Goal: Information Seeking & Learning: Learn about a topic

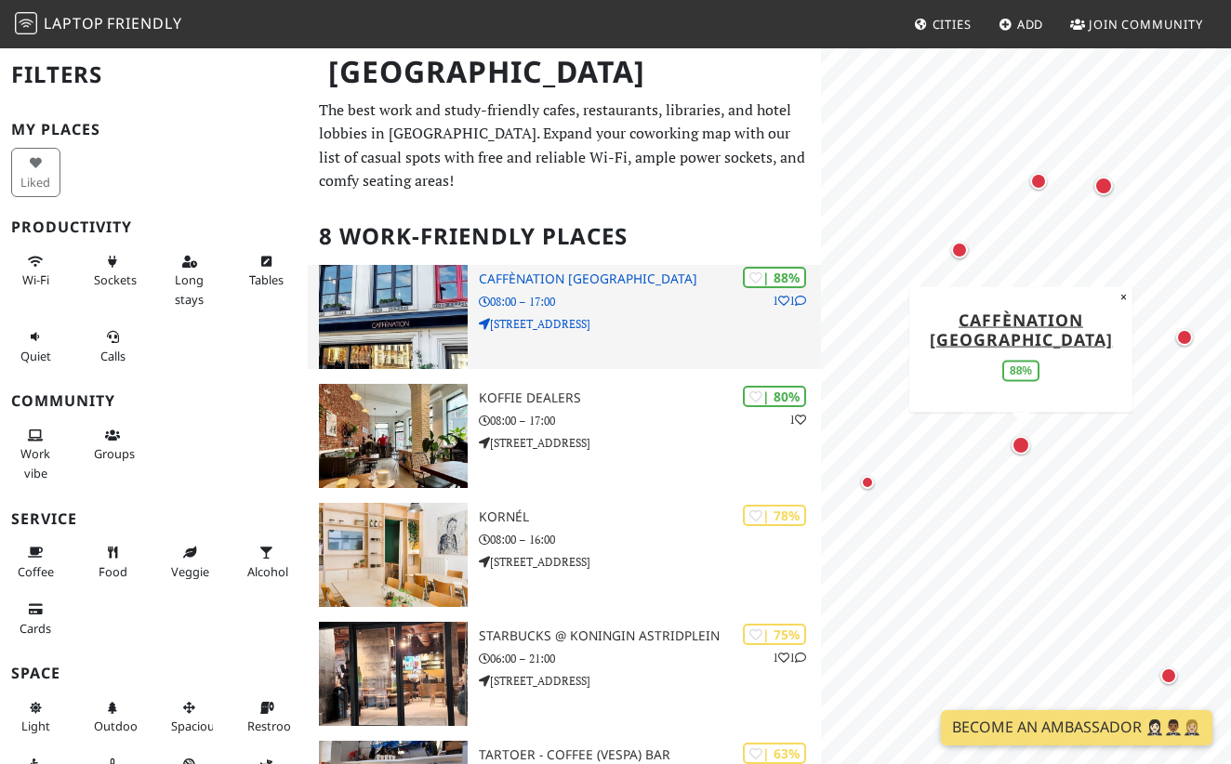
click at [598, 277] on h3 "Caffènation [GEOGRAPHIC_DATA]" at bounding box center [650, 279] width 342 height 16
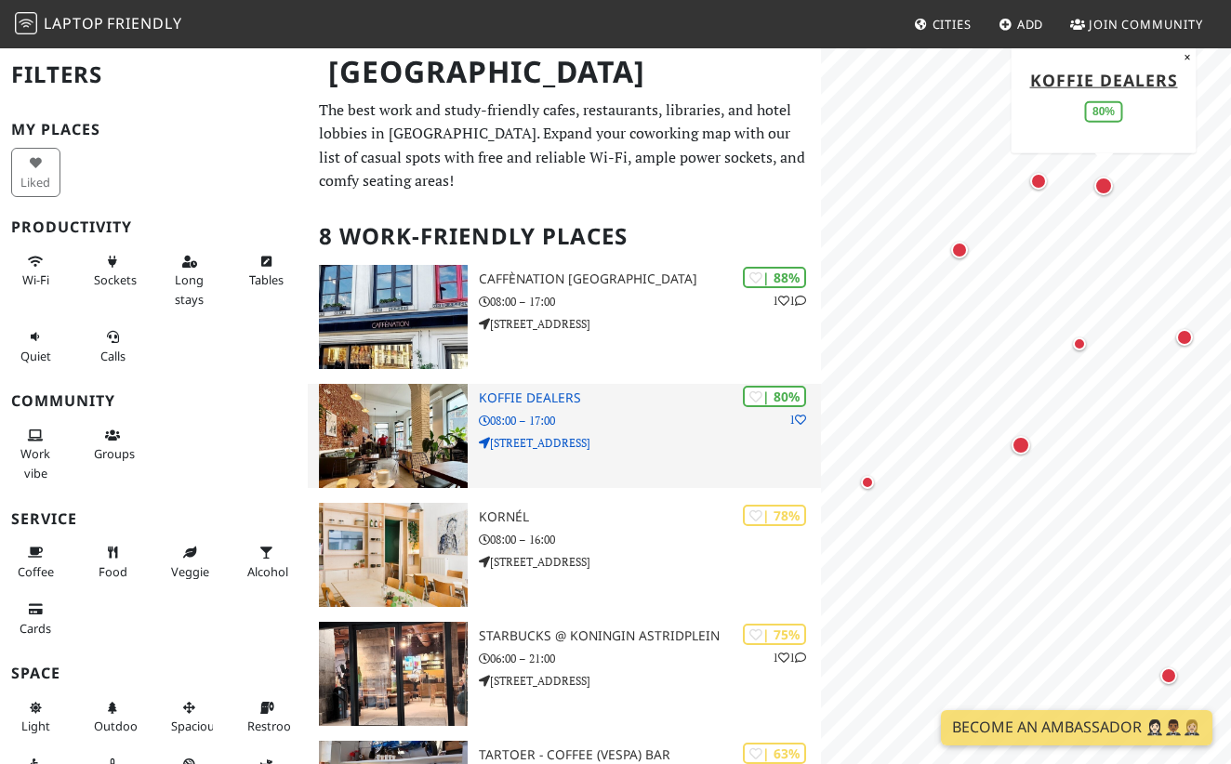
click at [449, 420] on img at bounding box center [393, 436] width 149 height 104
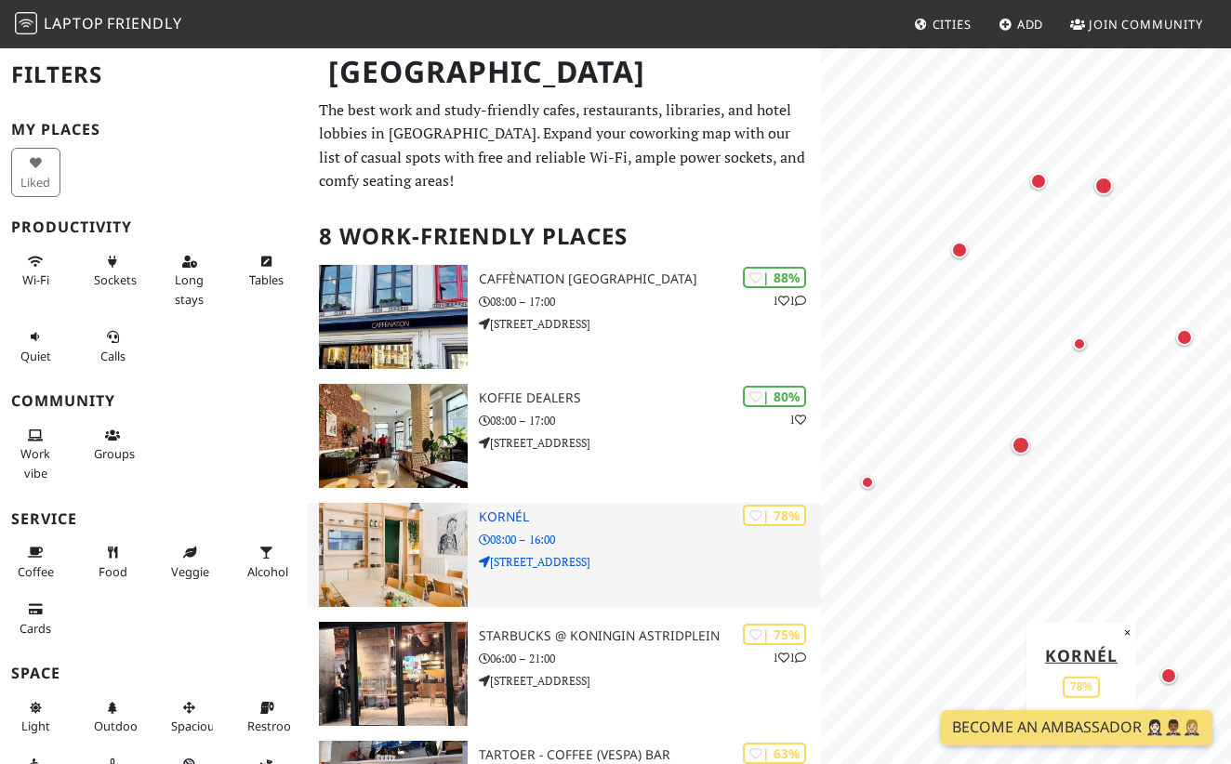
click at [447, 551] on img at bounding box center [393, 555] width 149 height 104
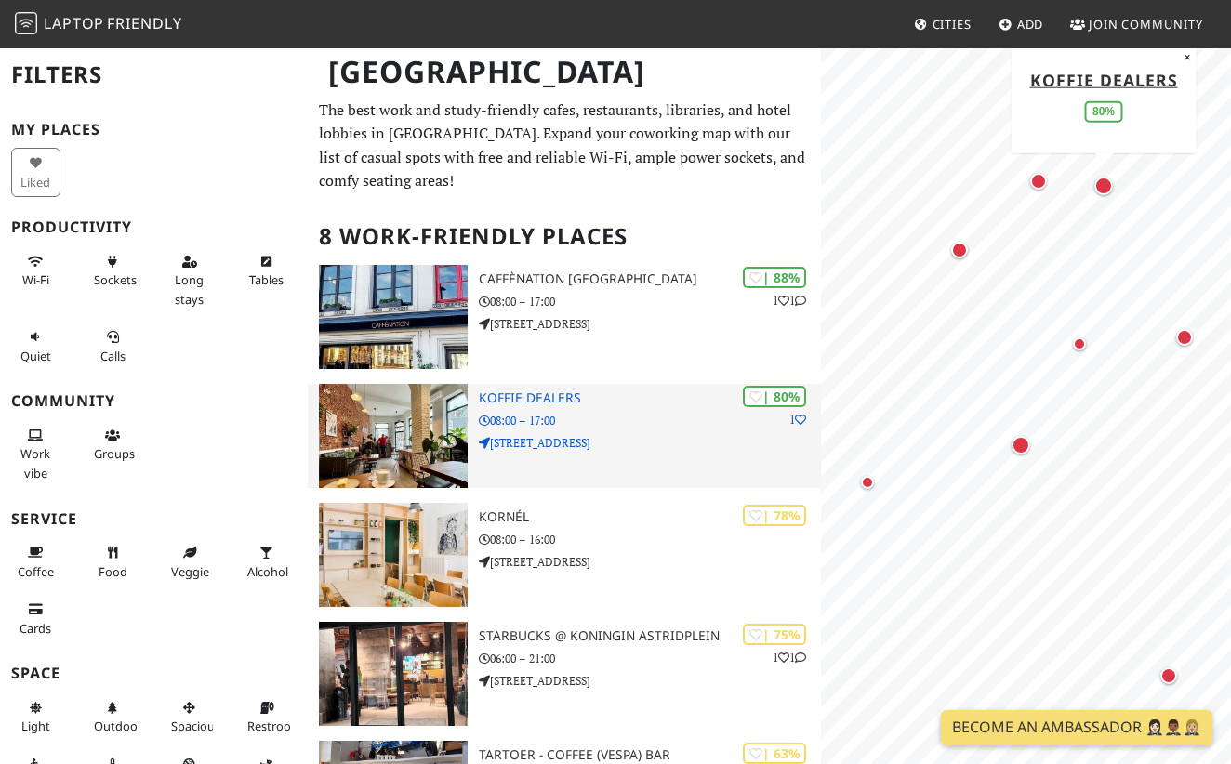
click at [422, 403] on img at bounding box center [393, 436] width 149 height 104
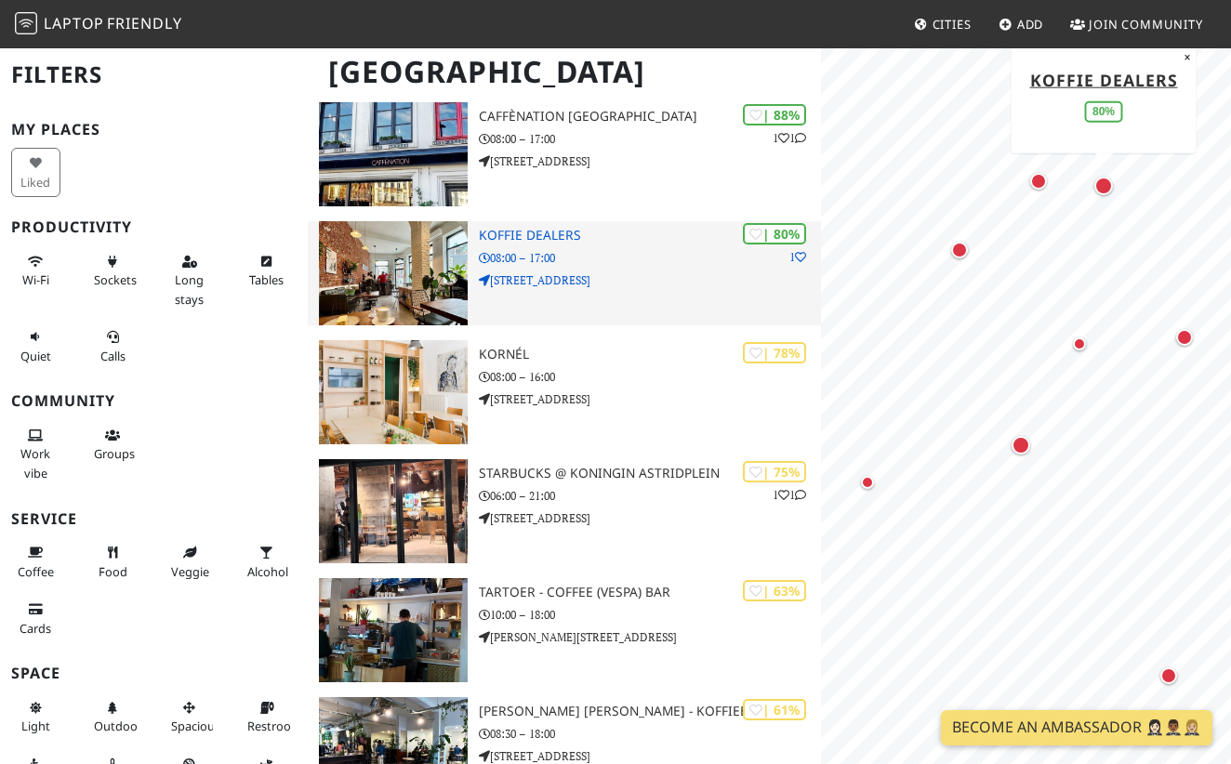
scroll to position [193, 0]
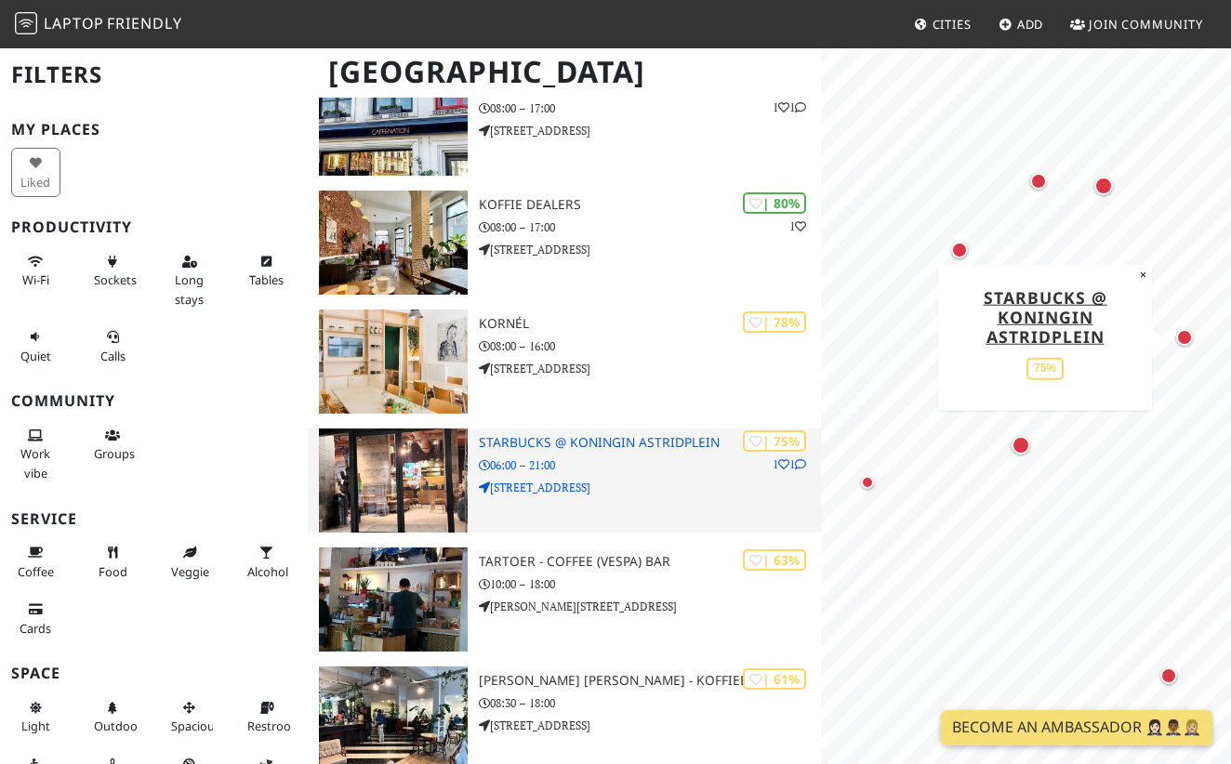
click at [463, 493] on img at bounding box center [393, 481] width 149 height 104
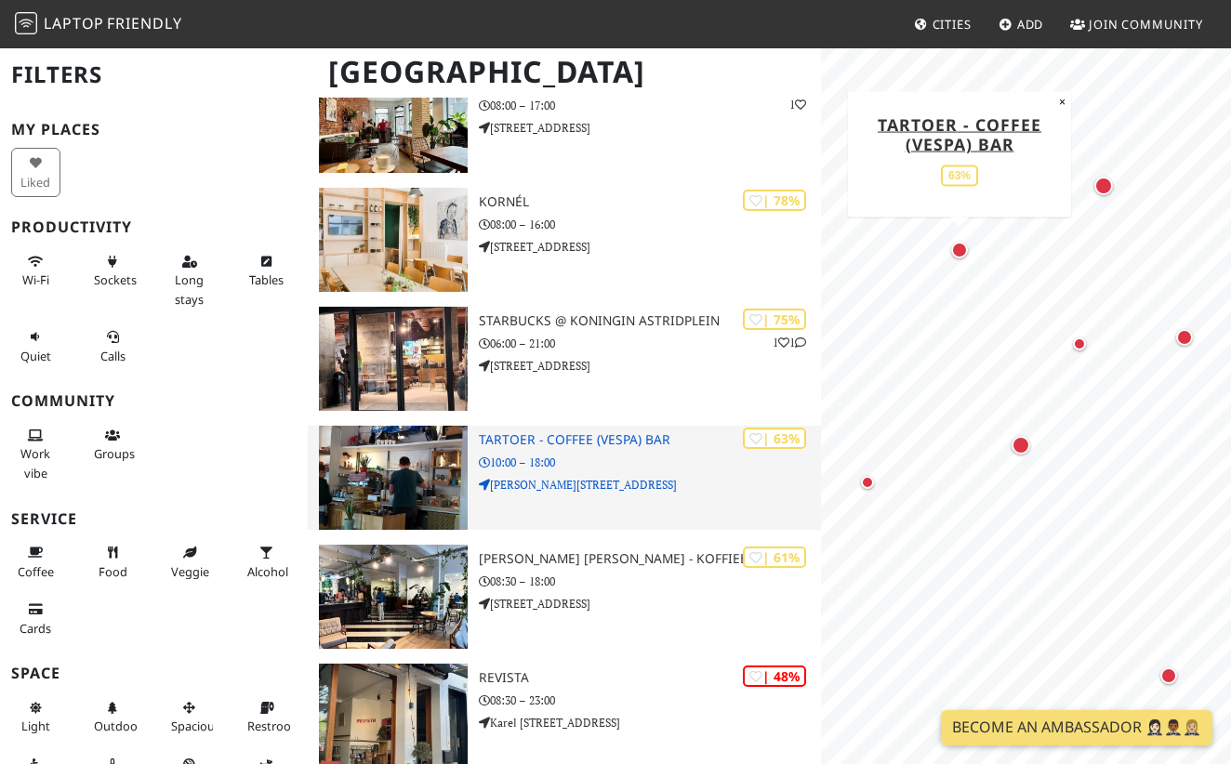
scroll to position [352, 0]
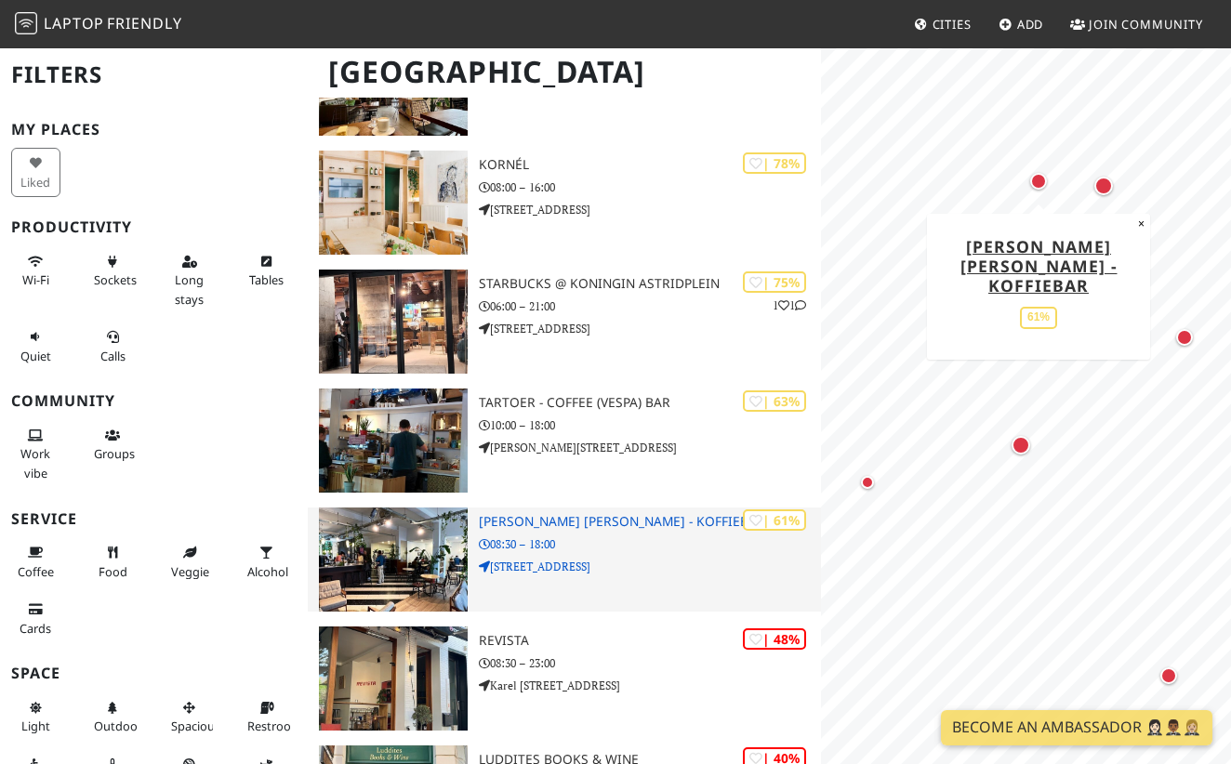
click at [500, 550] on div "| 61% Cuperus Horsey - Koffiebar 08:30 – 18:00 Paardenmarkt 28" at bounding box center [650, 560] width 342 height 104
click at [434, 543] on img at bounding box center [393, 560] width 149 height 104
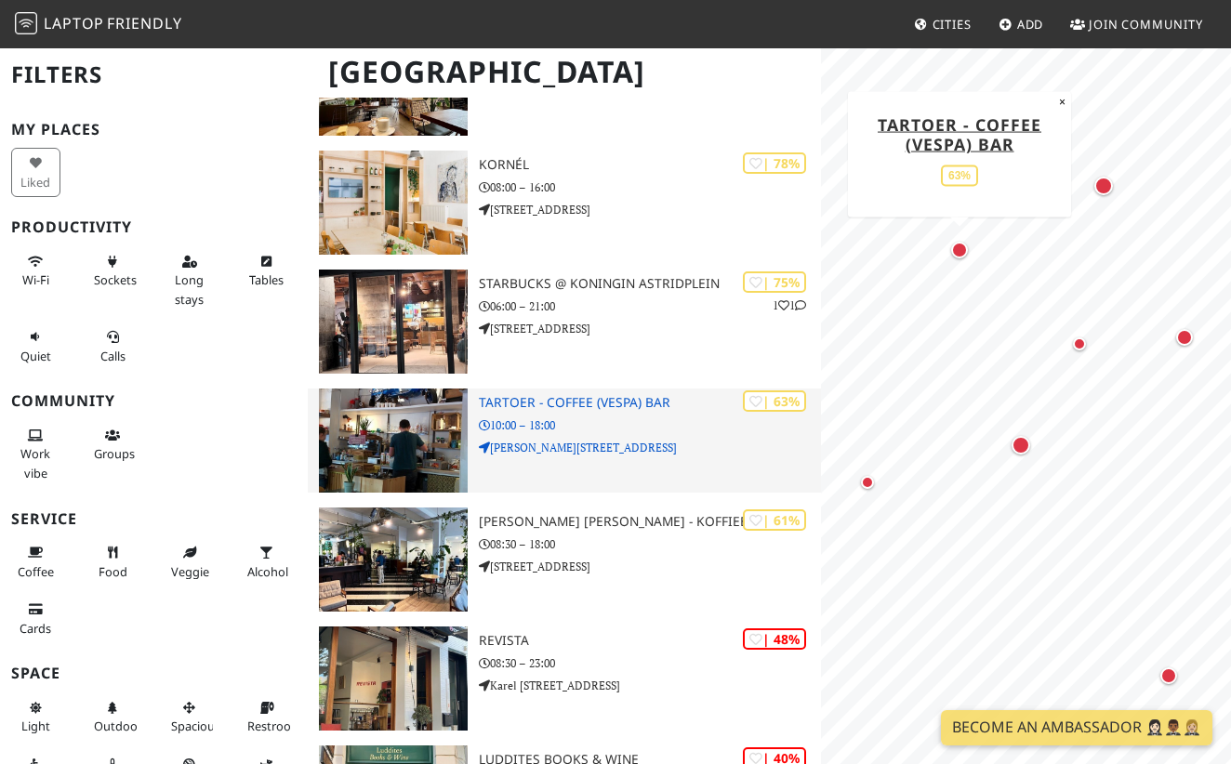
click at [403, 458] on img at bounding box center [393, 441] width 149 height 104
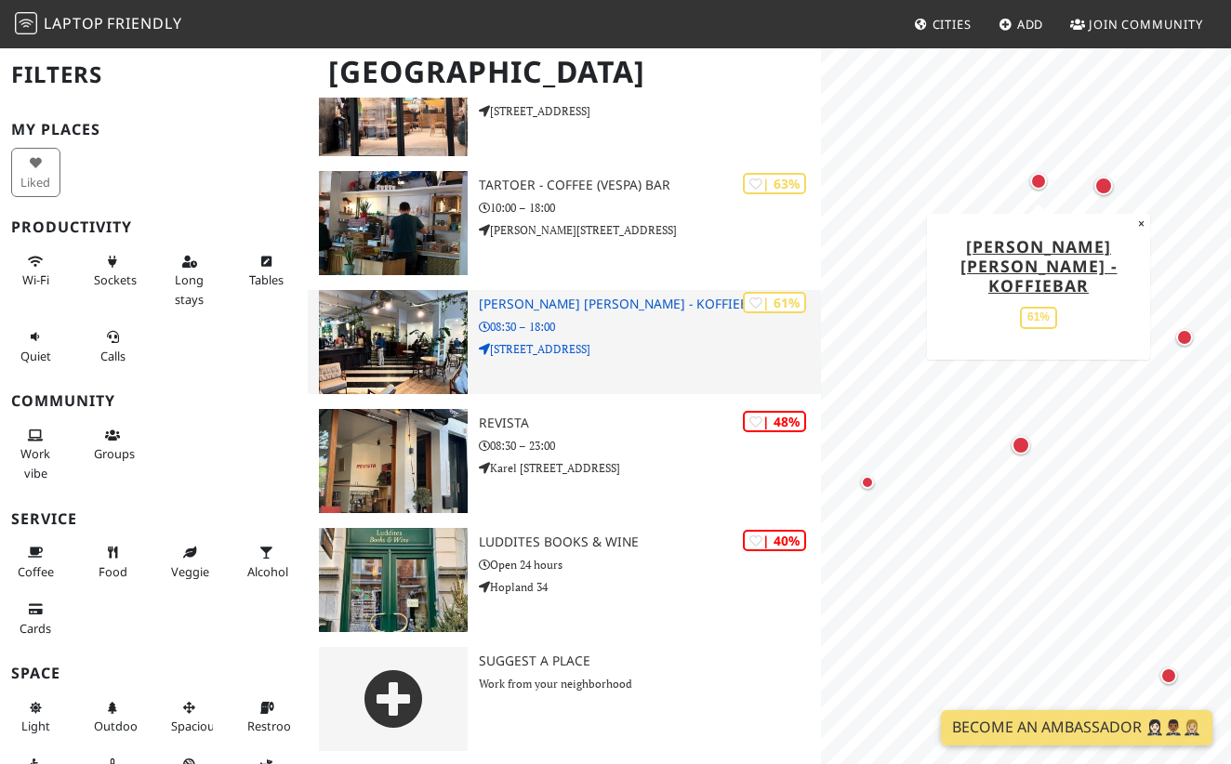
scroll to position [569, 0]
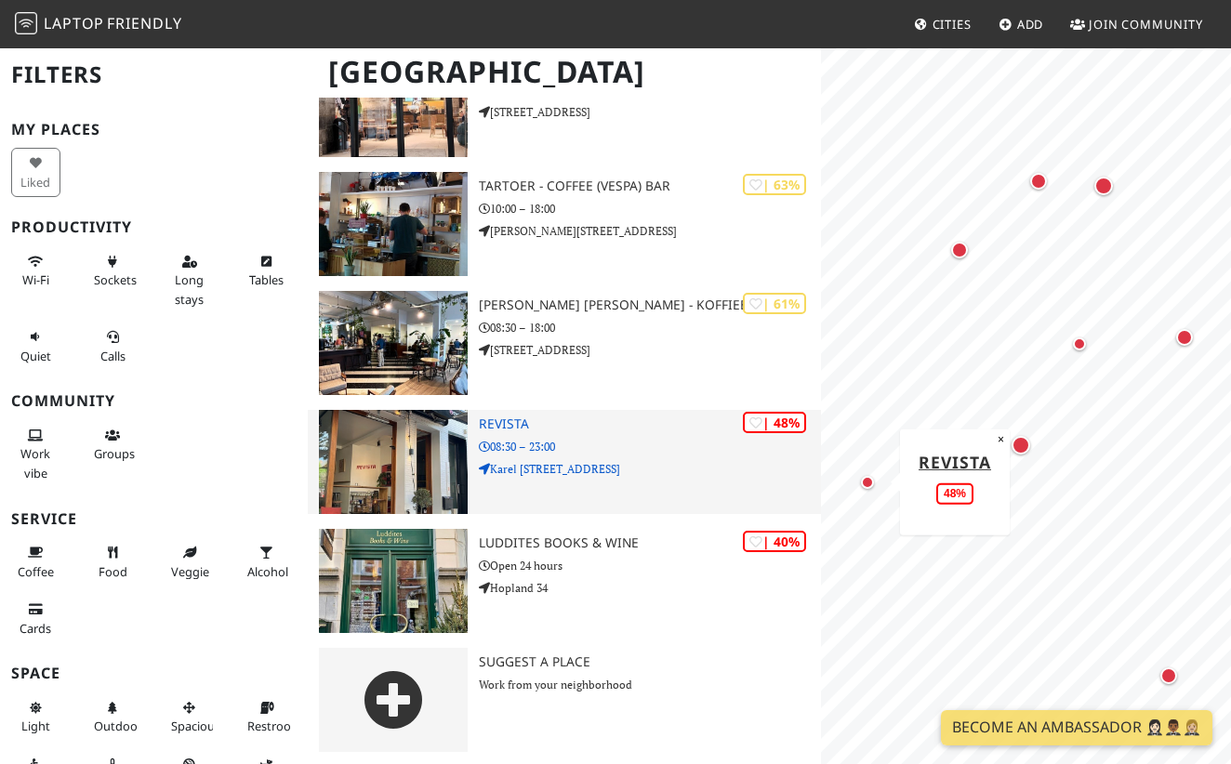
click at [409, 473] on img at bounding box center [393, 462] width 149 height 104
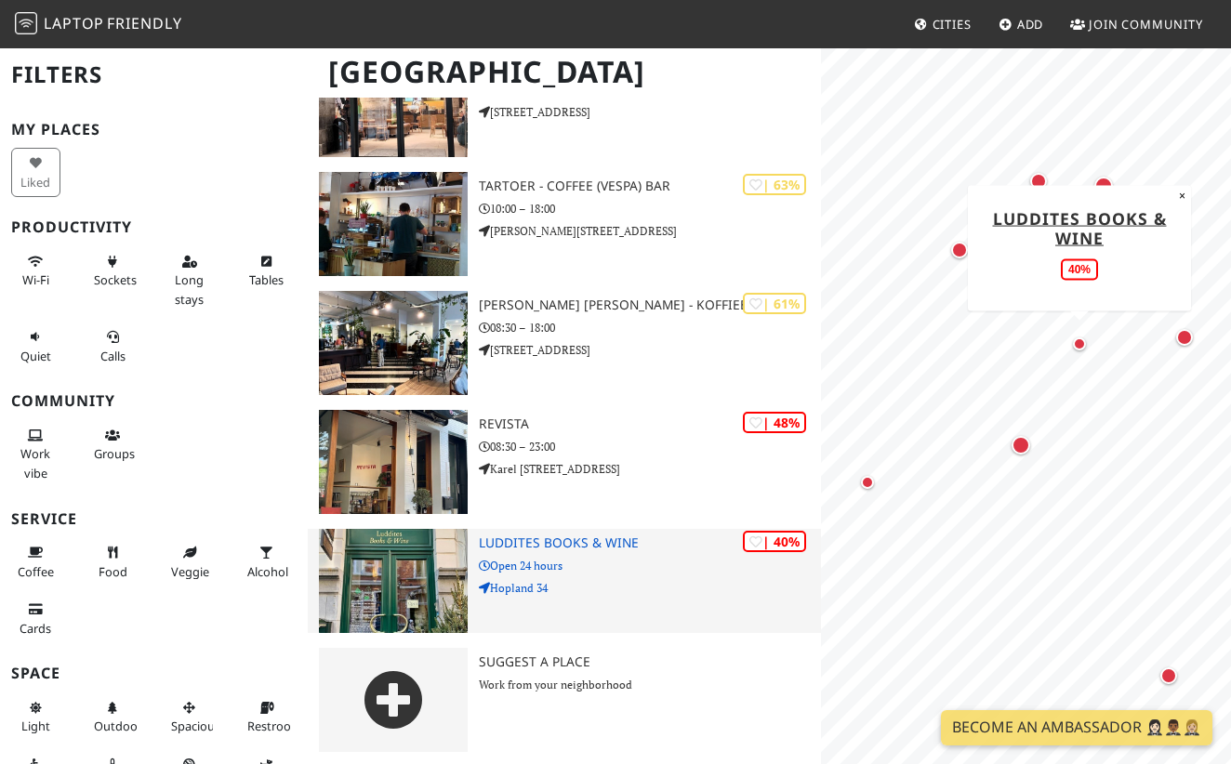
click at [423, 530] on img at bounding box center [393, 581] width 149 height 104
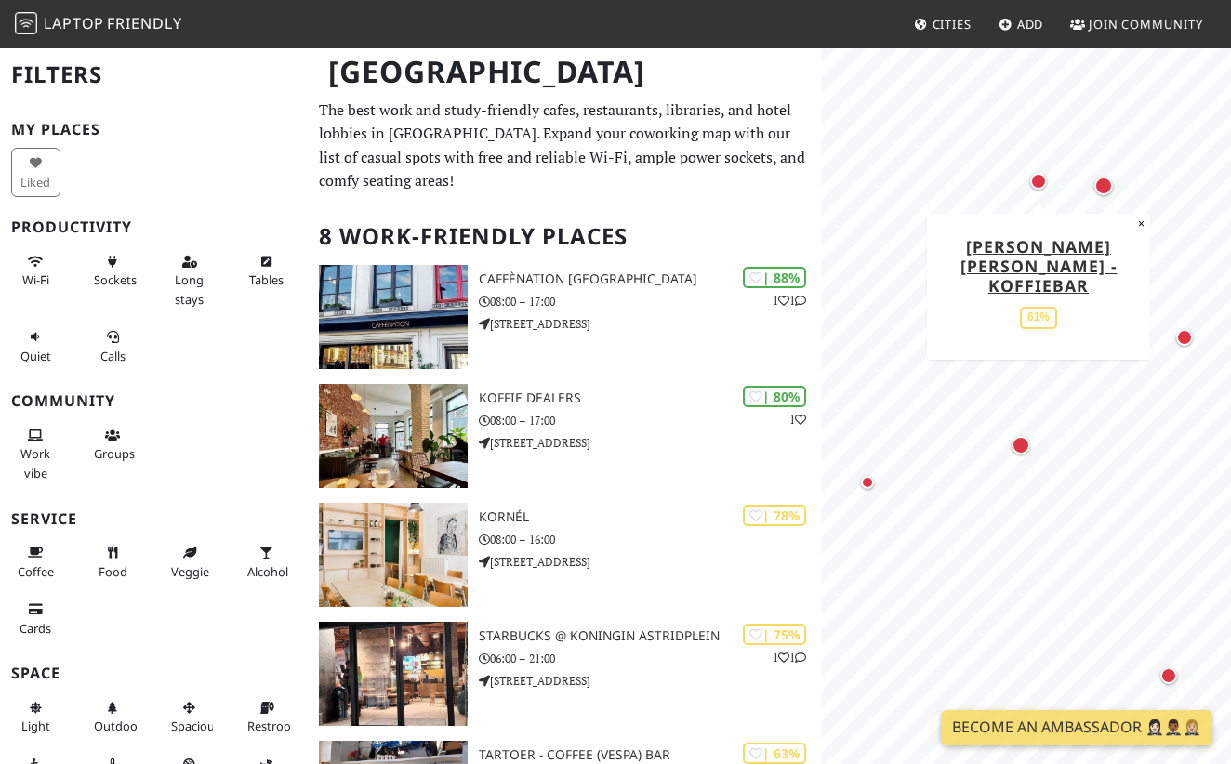
scroll to position [0, 0]
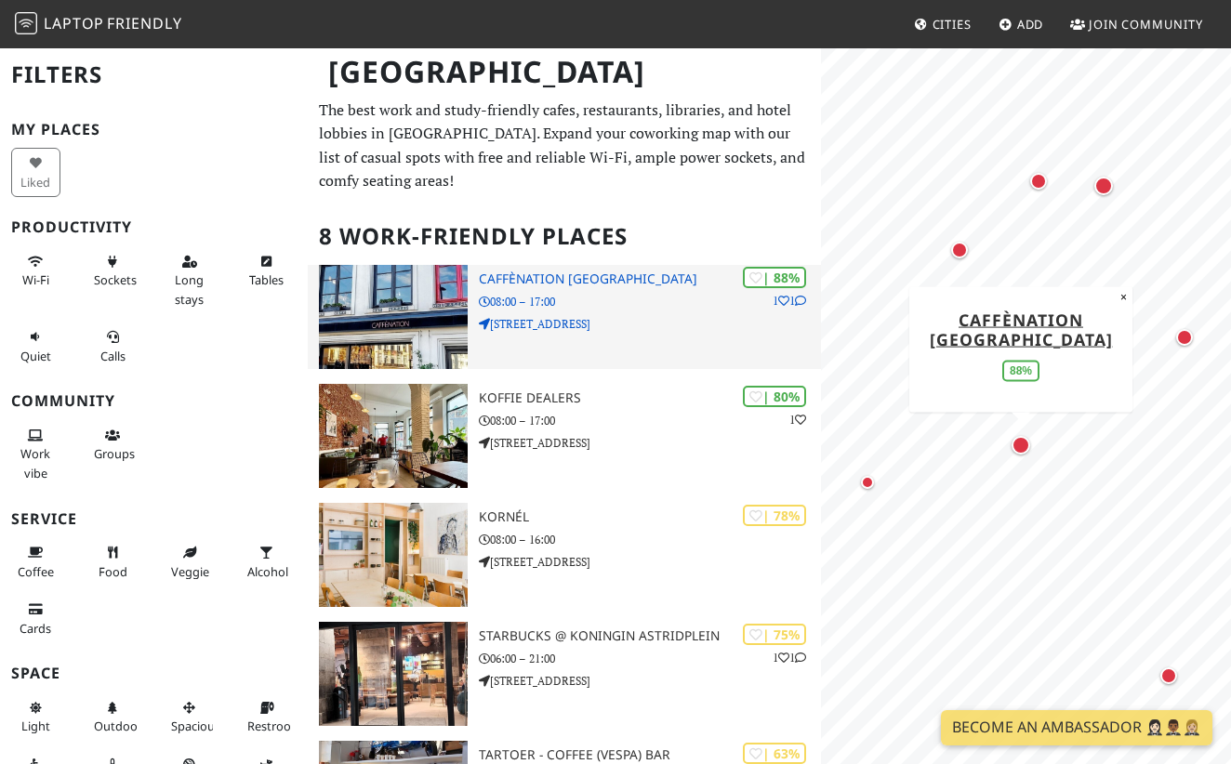
click at [400, 315] on img at bounding box center [393, 317] width 149 height 104
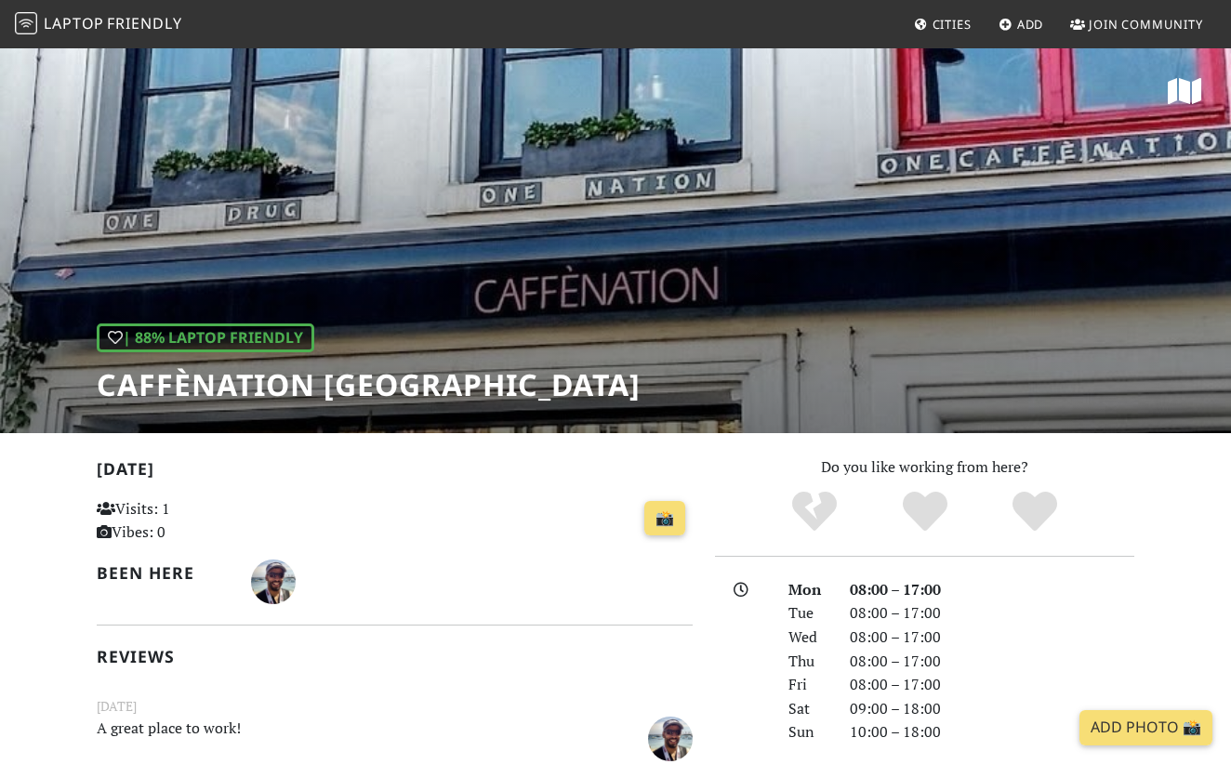
click at [598, 277] on div "| 88% Laptop Friendly Caffènation Antwerp City Center" at bounding box center [615, 239] width 1231 height 387
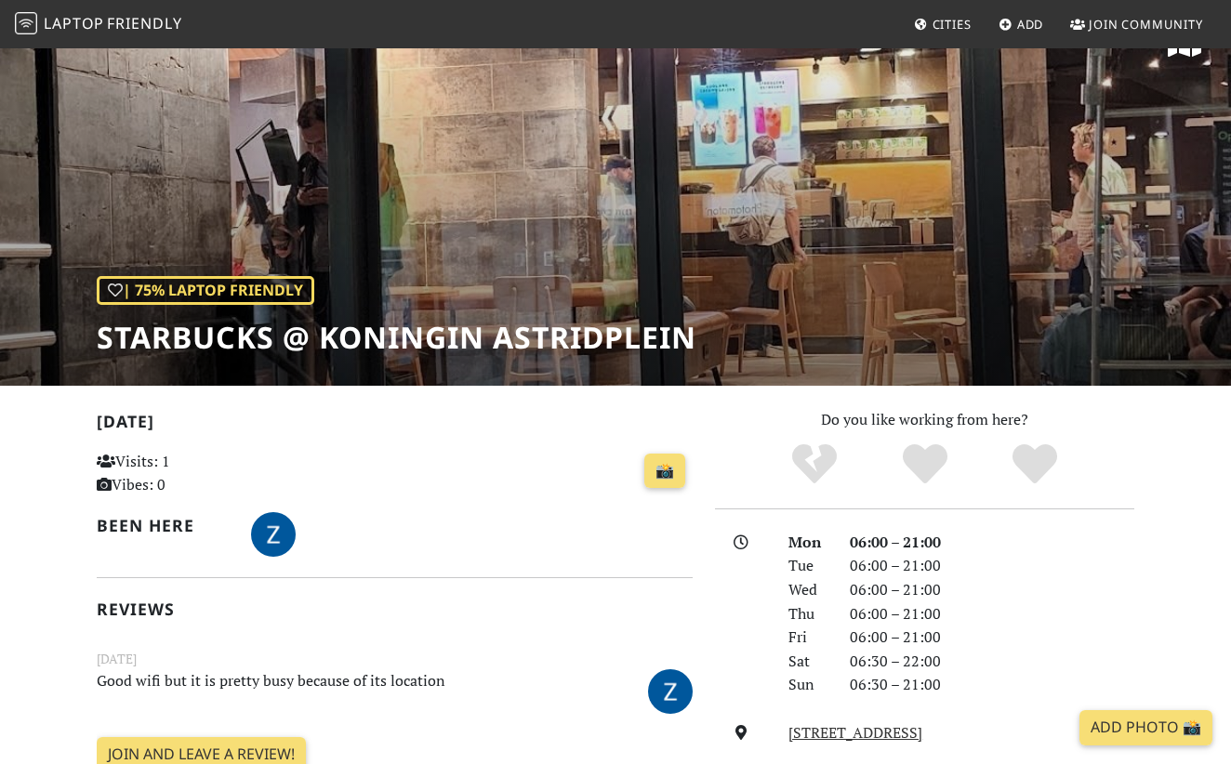
scroll to position [46, 0]
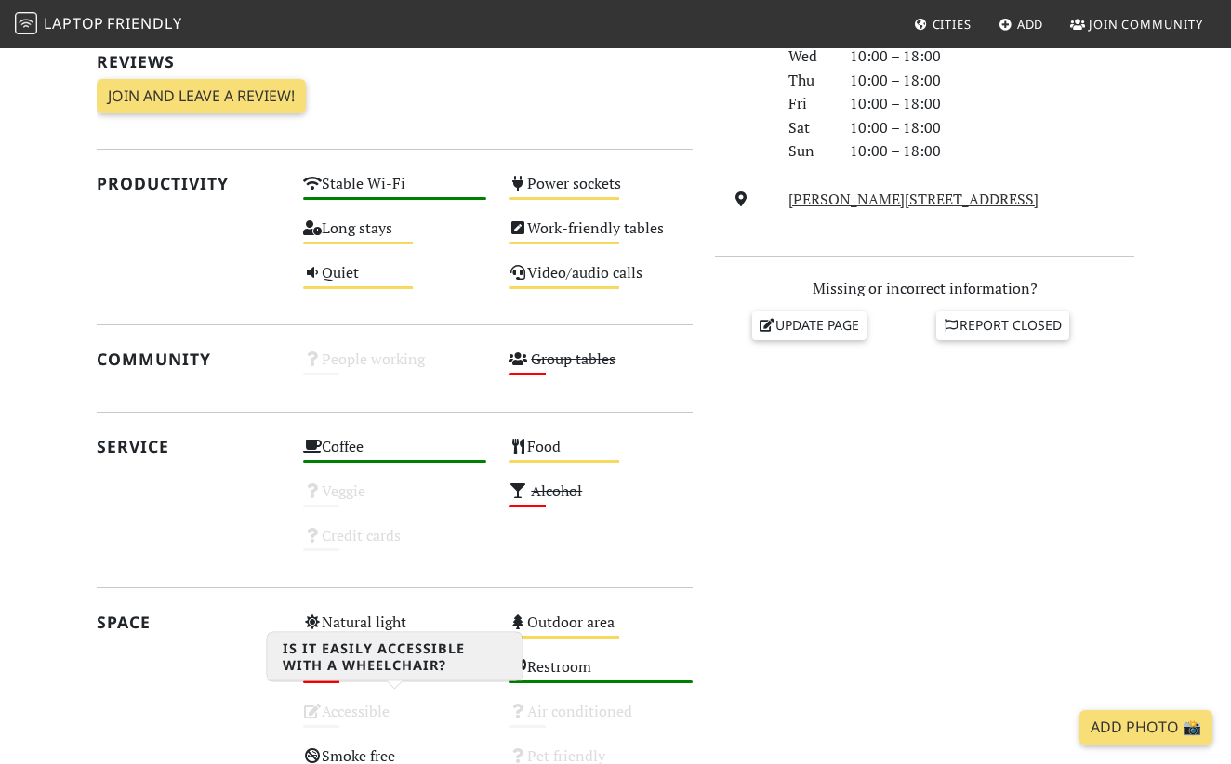
scroll to position [579, 0]
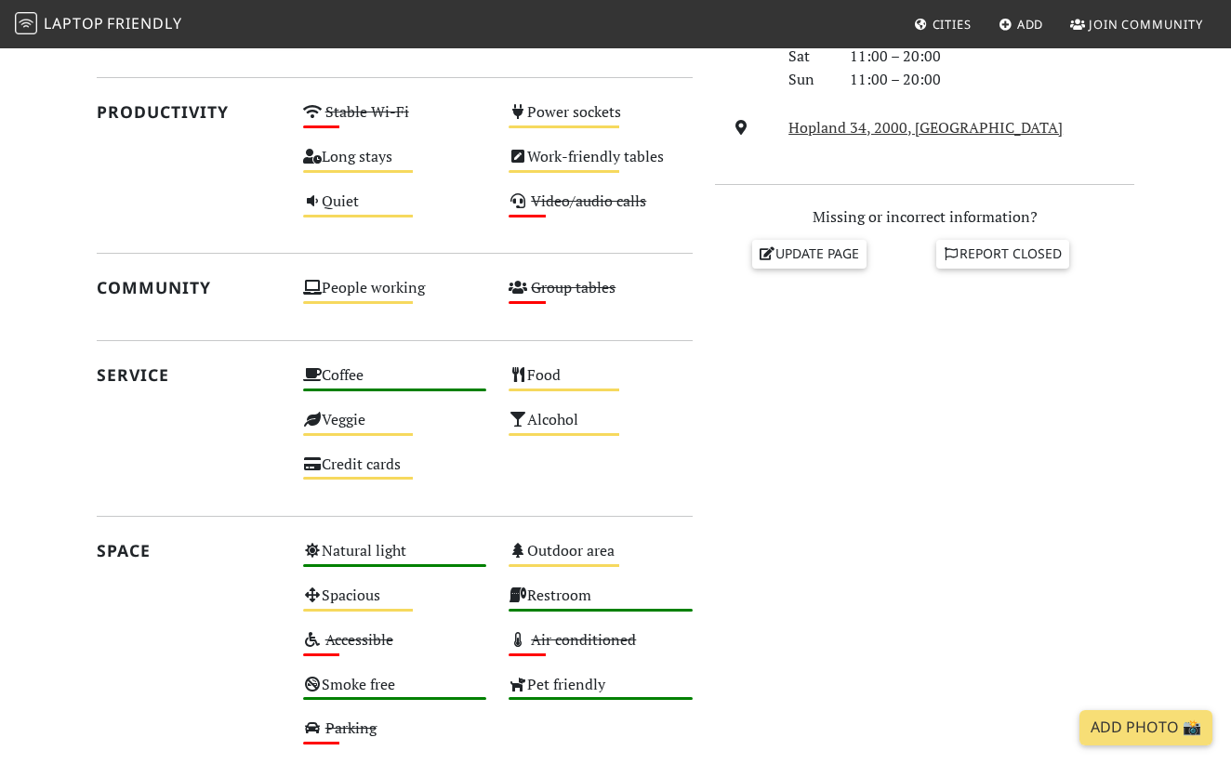
scroll to position [668, 0]
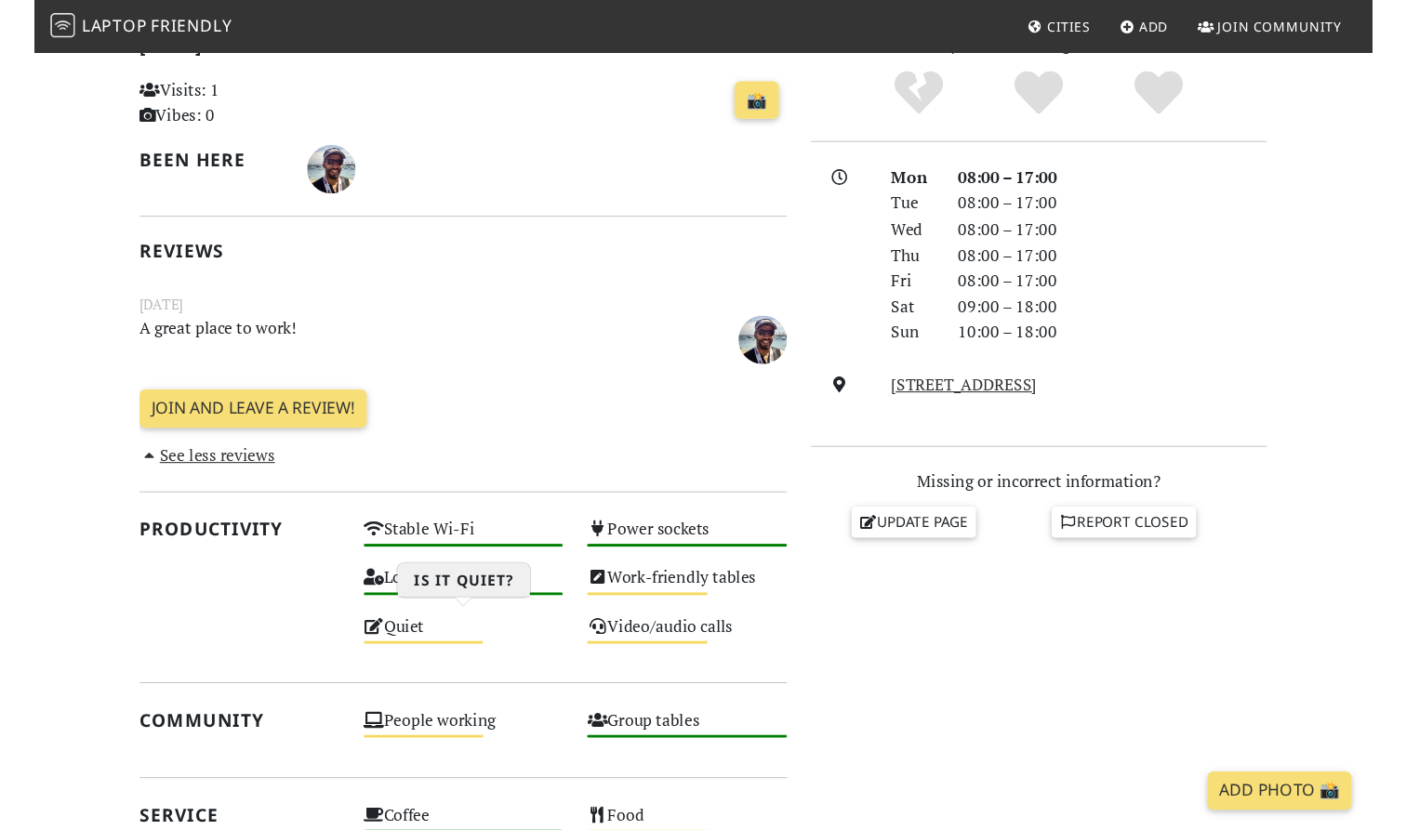
scroll to position [425, 0]
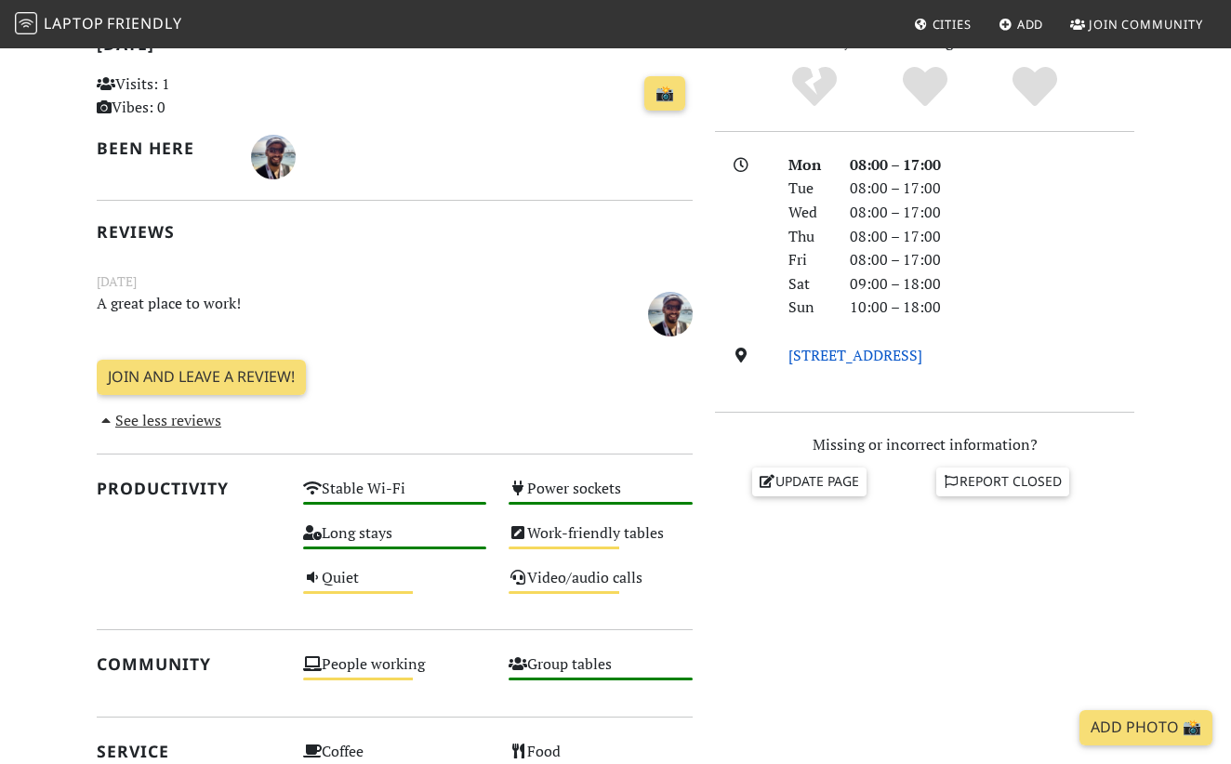
click at [847, 358] on link "[STREET_ADDRESS]" at bounding box center [855, 355] width 134 height 20
